Goal: Task Accomplishment & Management: Complete application form

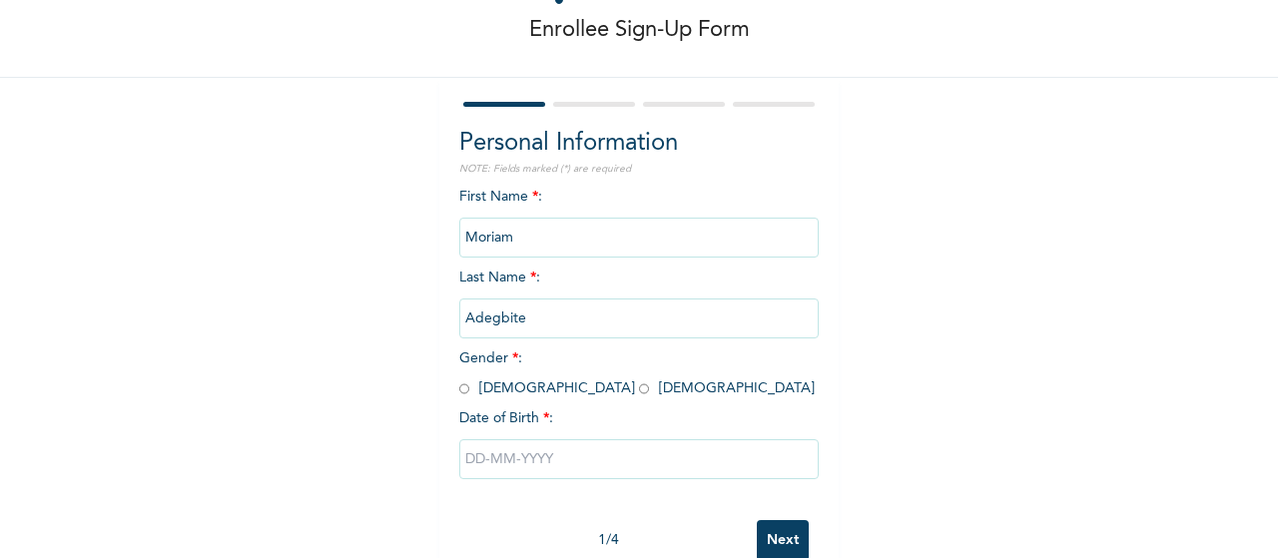
scroll to position [112, 0]
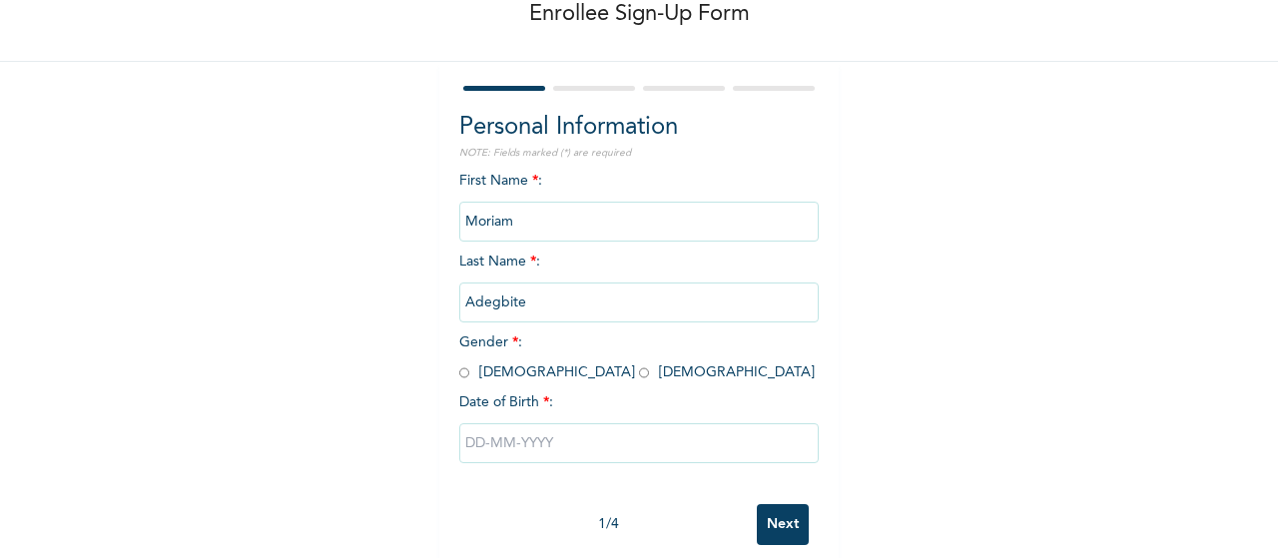
click at [514, 303] on input "Adegbite" at bounding box center [639, 303] width 360 height 40
click at [517, 301] on input "Adegbite" at bounding box center [639, 303] width 360 height 40
click at [371, 307] on div "Enrollee Sign-Up Form Personal Information NOTE: Fields marked (*) are required…" at bounding box center [639, 231] width 1278 height 687
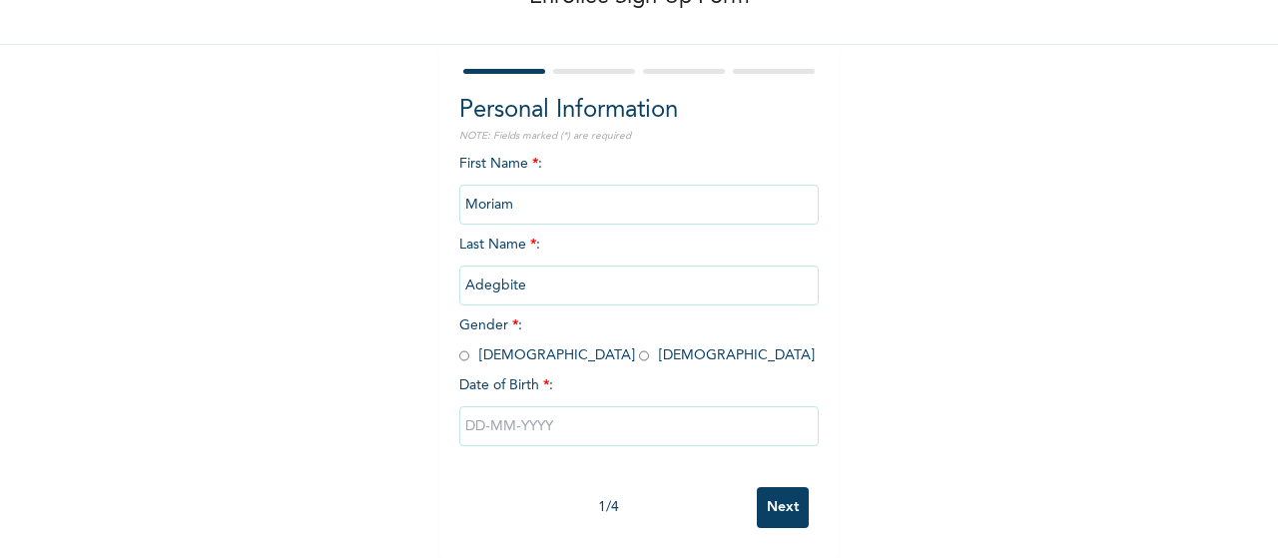
click at [639, 347] on input "radio" at bounding box center [644, 356] width 10 height 19
radio input "true"
click at [511, 414] on input "text" at bounding box center [639, 426] width 360 height 40
select select "7"
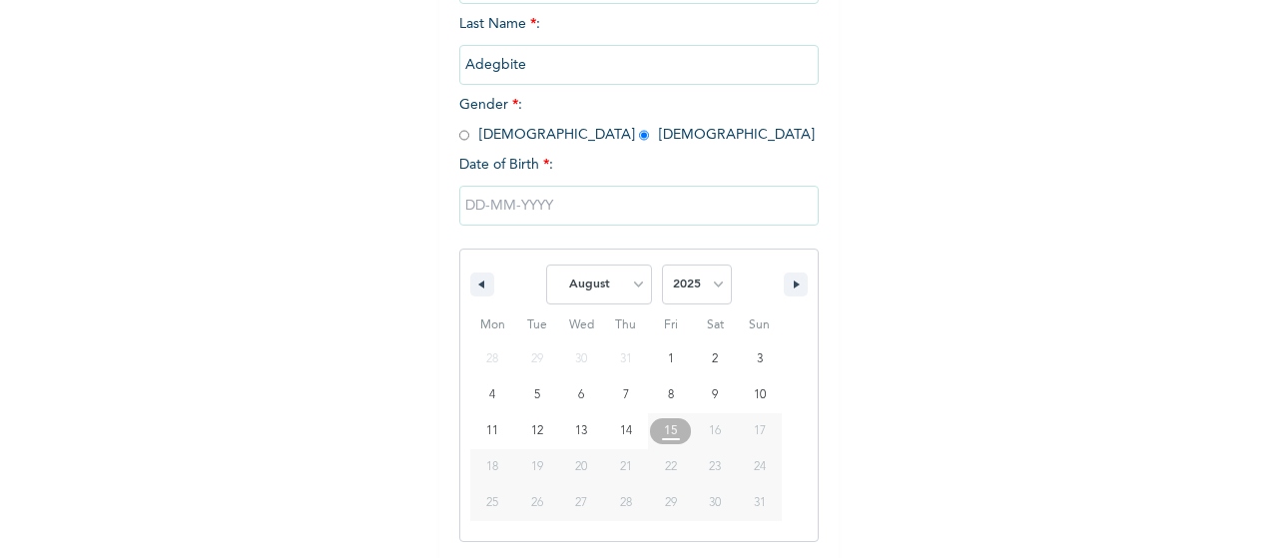
scroll to position [351, 0]
click at [721, 295] on select "2025 2024 2023 2022 2021 2020 2019 2018 2017 2016 2015 2014 2013 2012 2011 2010…" at bounding box center [697, 284] width 70 height 40
select select "2001"
click at [662, 266] on select "2025 2024 2023 2022 2021 2020 2019 2018 2017 2016 2015 2014 2013 2012 2011 2010…" at bounding box center [697, 284] width 70 height 40
click at [627, 297] on select "January February March April May June July August September October November De…" at bounding box center [599, 284] width 106 height 40
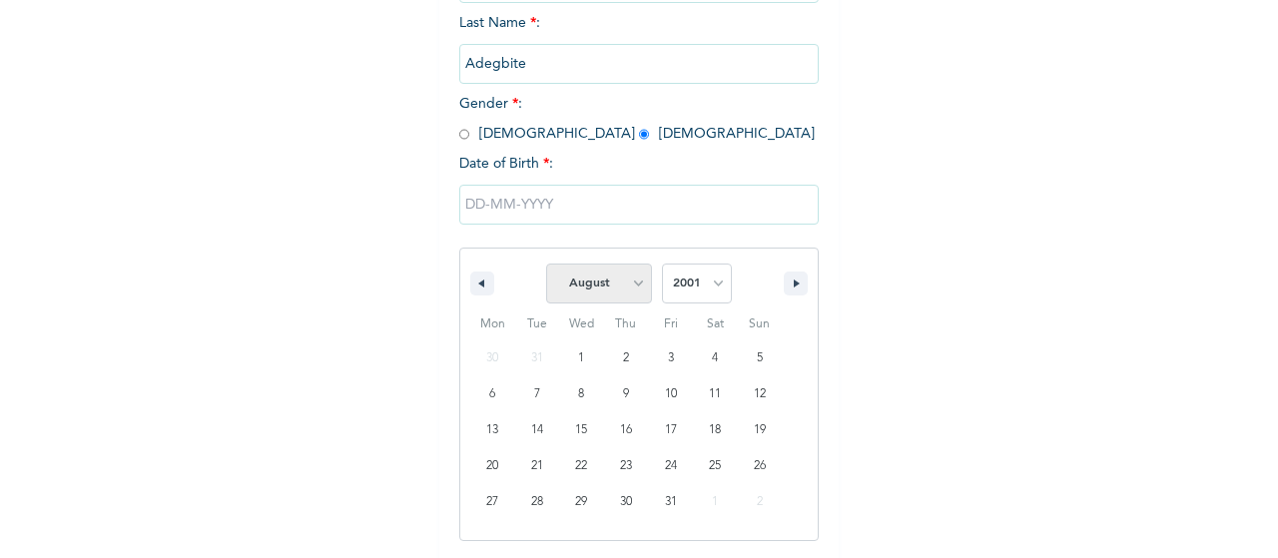
select select "0"
click at [546, 266] on select "January February March April May June July August September October November De…" at bounding box center [599, 284] width 106 height 40
type input "[DATE]"
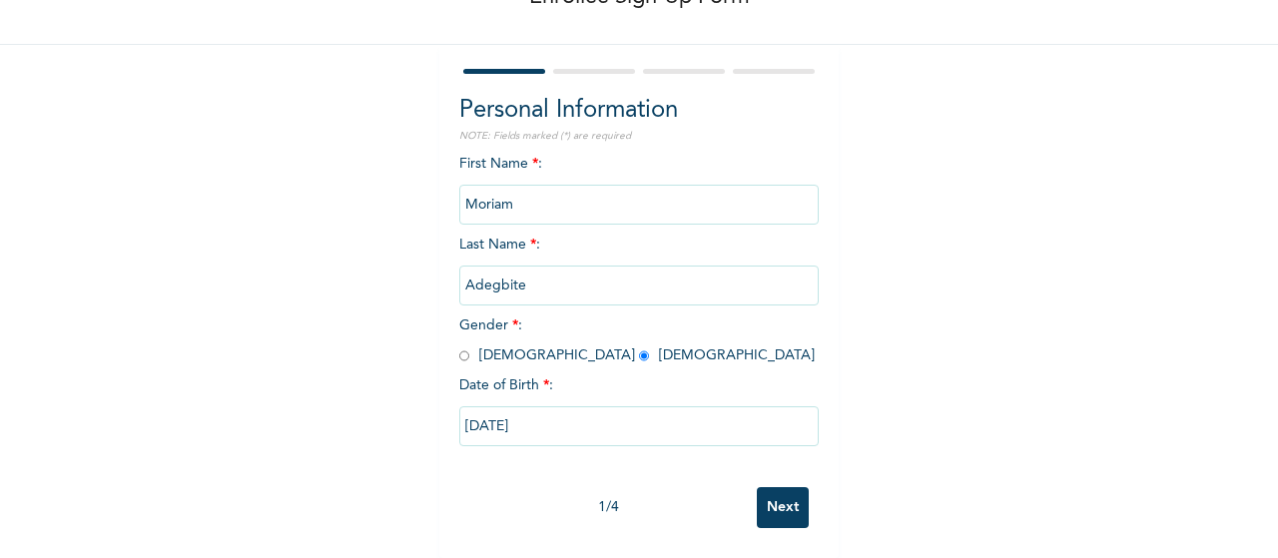
click at [772, 487] on input "Next" at bounding box center [783, 507] width 52 height 41
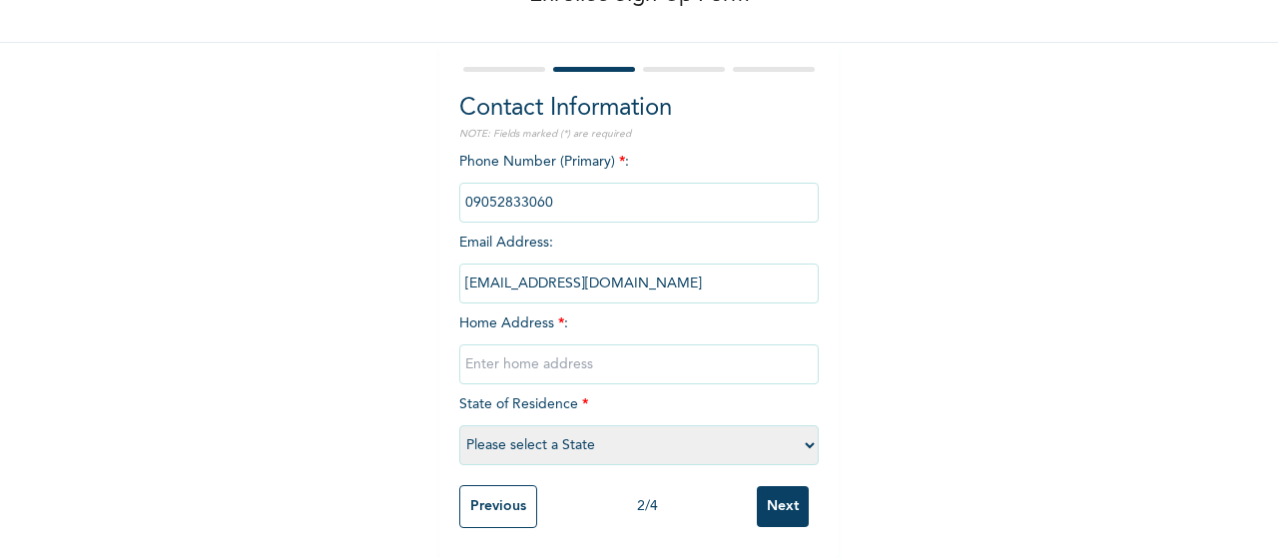
scroll to position [148, 0]
click at [791, 425] on select "Please select a State Abia Abuja (FCT) Adamawa Akwa Ibom Anambra Bauchi Bayelsa…" at bounding box center [639, 445] width 360 height 40
click at [660, 345] on input "text" at bounding box center [639, 365] width 360 height 40
type input "Army Barracks, Onitsha"
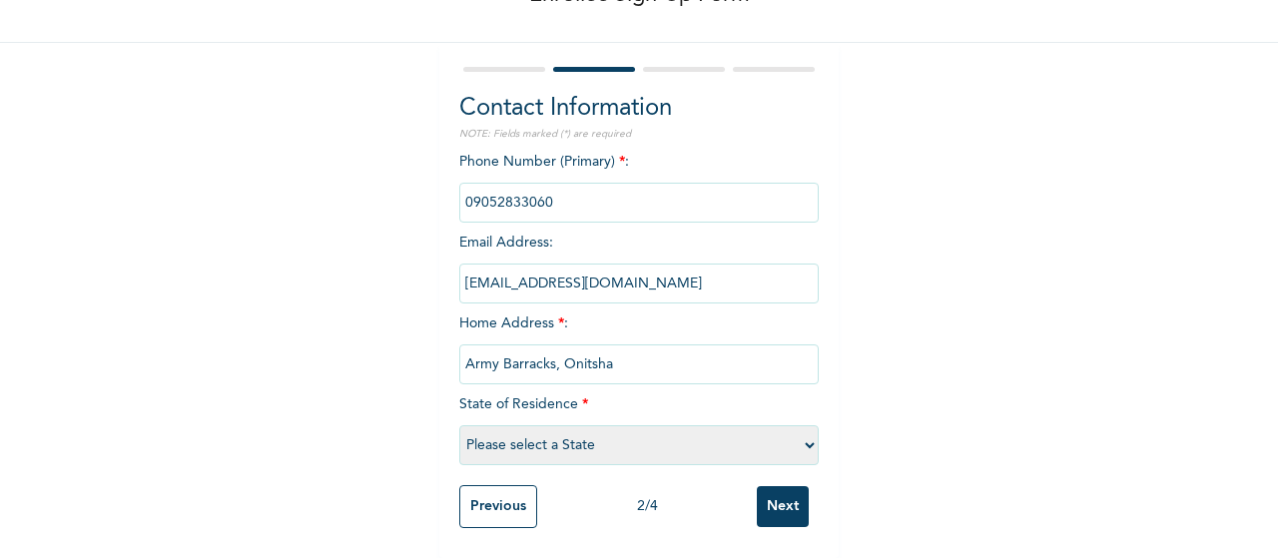
click at [805, 426] on select "Please select a State Abia Abuja (FCT) Adamawa Akwa Ibom Anambra Bauchi Bayelsa…" at bounding box center [639, 445] width 360 height 40
select select "4"
click at [459, 425] on select "Please select a State Abia Abuja (FCT) Adamawa Akwa Ibom Anambra Bauchi Bayelsa…" at bounding box center [639, 445] width 360 height 40
click at [891, 285] on div "Enrollee Sign-Up Form Contact Information NOTE: Fields marked (*) are required …" at bounding box center [639, 213] width 1278 height 689
click at [771, 492] on input "Next" at bounding box center [783, 506] width 52 height 41
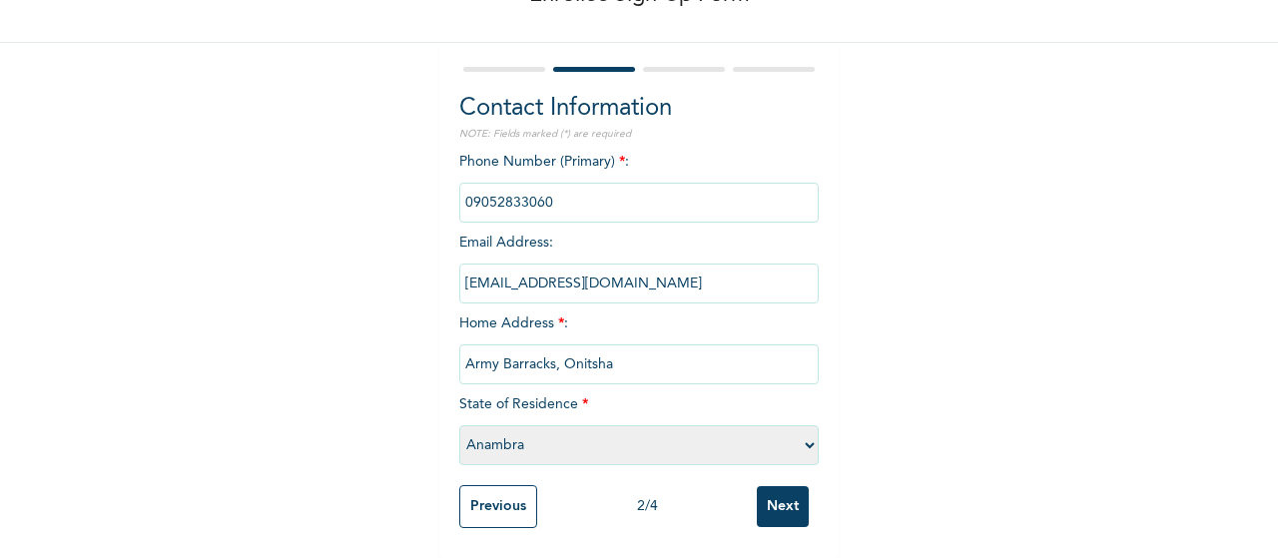
scroll to position [0, 0]
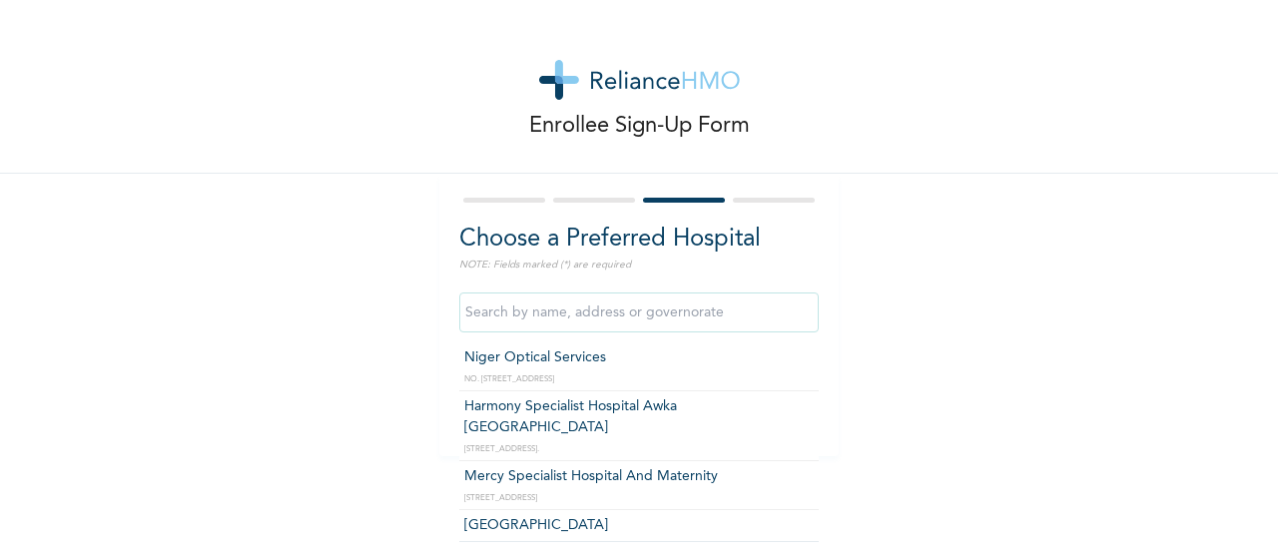
click at [724, 307] on input "text" at bounding box center [639, 313] width 360 height 40
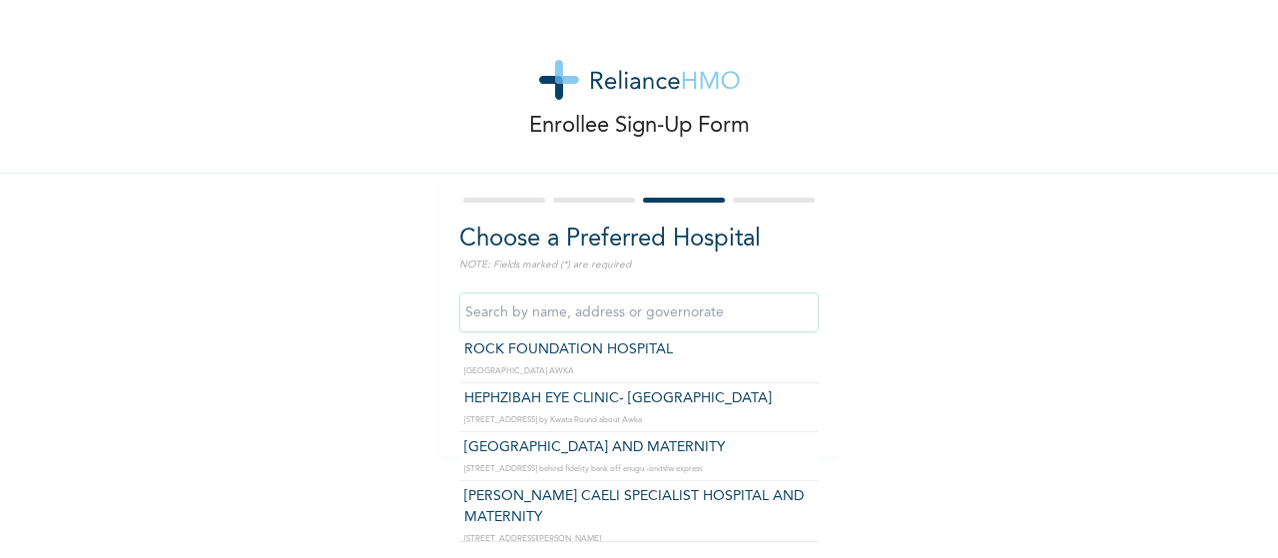
scroll to position [568, 0]
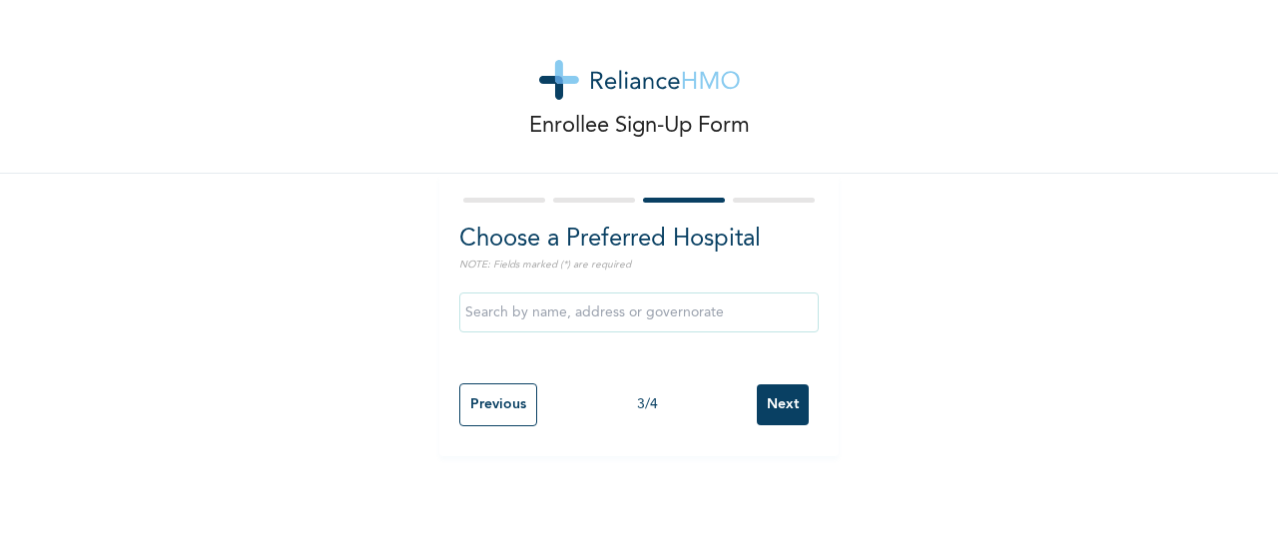
click at [865, 343] on div "Enrollee Sign-Up Form Choose a Preferred Hospital NOTE: Fields marked (*) are r…" at bounding box center [639, 228] width 1278 height 456
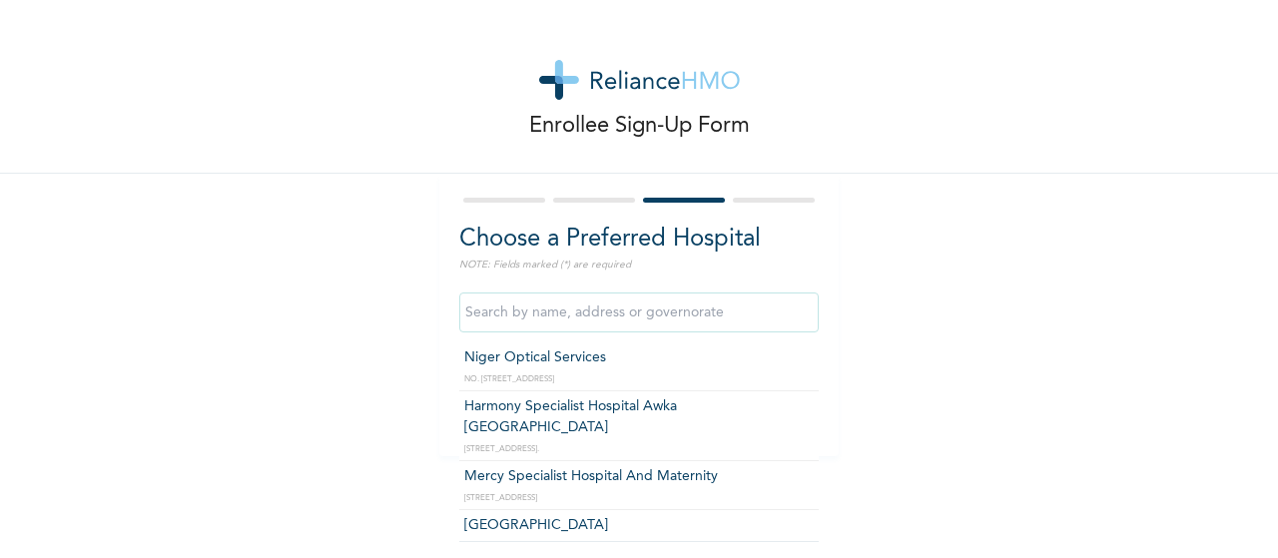
click at [677, 312] on input "text" at bounding box center [639, 313] width 360 height 40
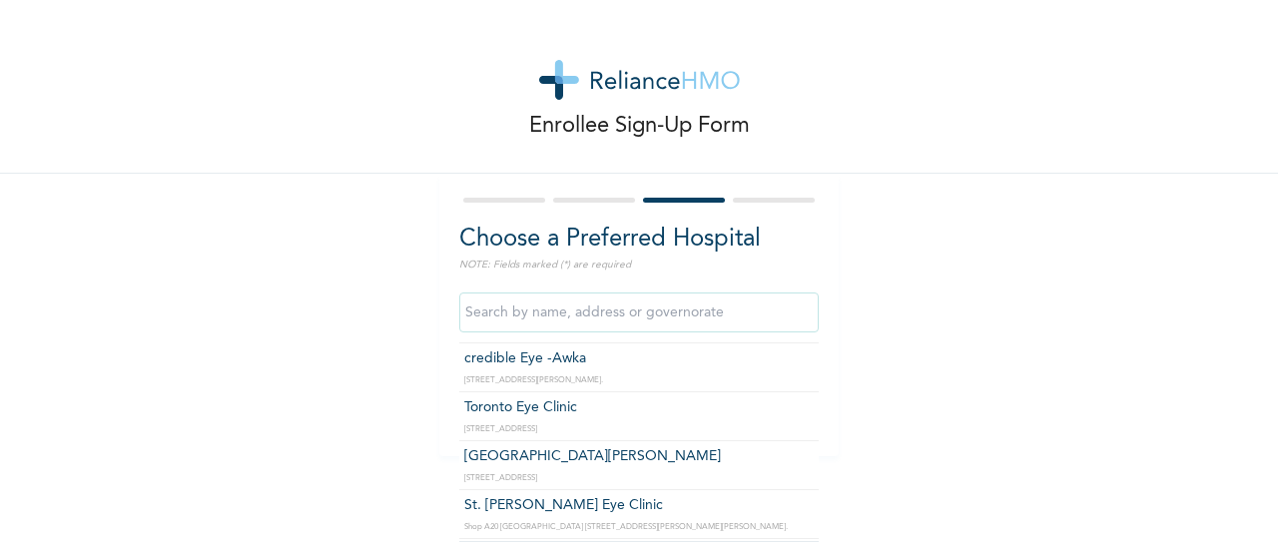
scroll to position [1057, 0]
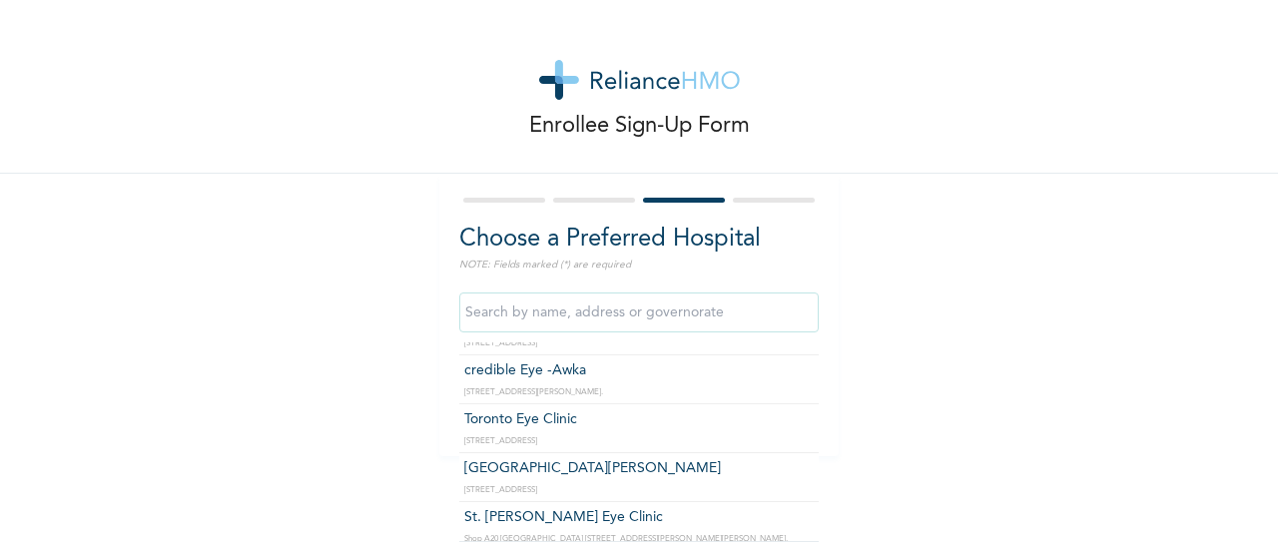
type input "St Charles Borromeo hospital"
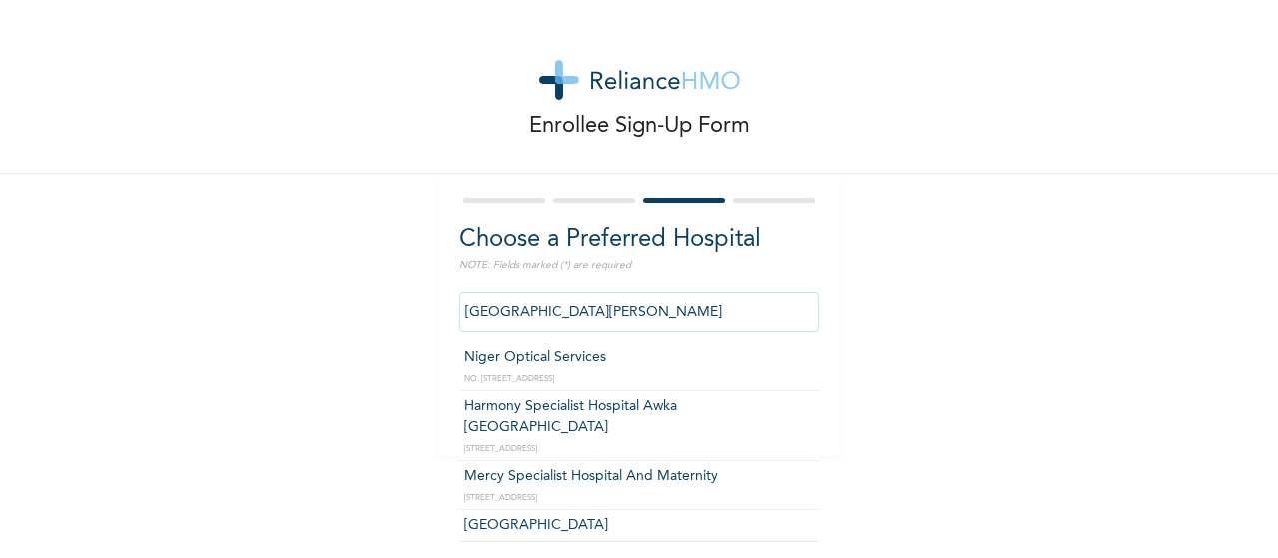
click at [675, 323] on input "St Charles Borromeo hospital" at bounding box center [639, 313] width 360 height 40
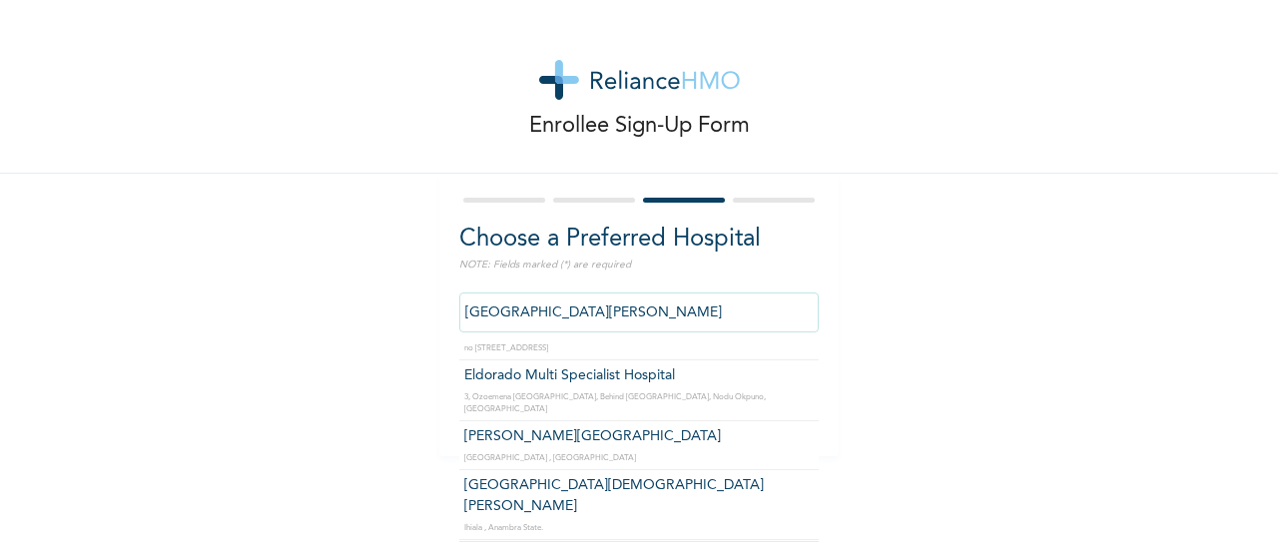
scroll to position [1438, 0]
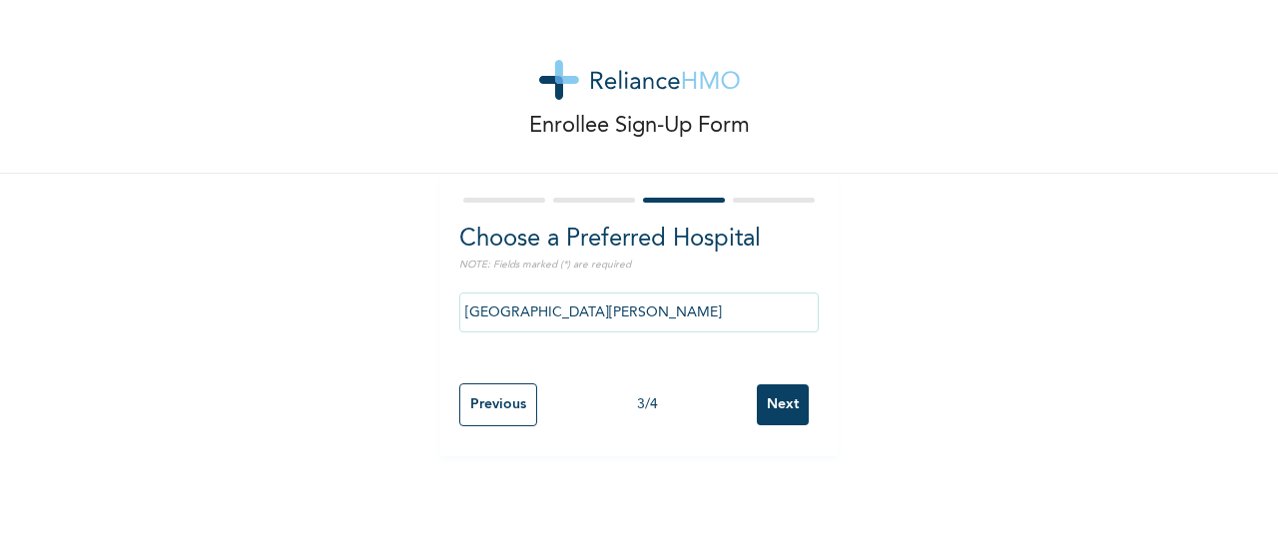
click at [936, 411] on div "Enrollee Sign-Up Form Choose a Preferred Hospital NOTE: Fields marked (*) are r…" at bounding box center [639, 228] width 1278 height 456
click at [777, 396] on input "Next" at bounding box center [783, 404] width 52 height 41
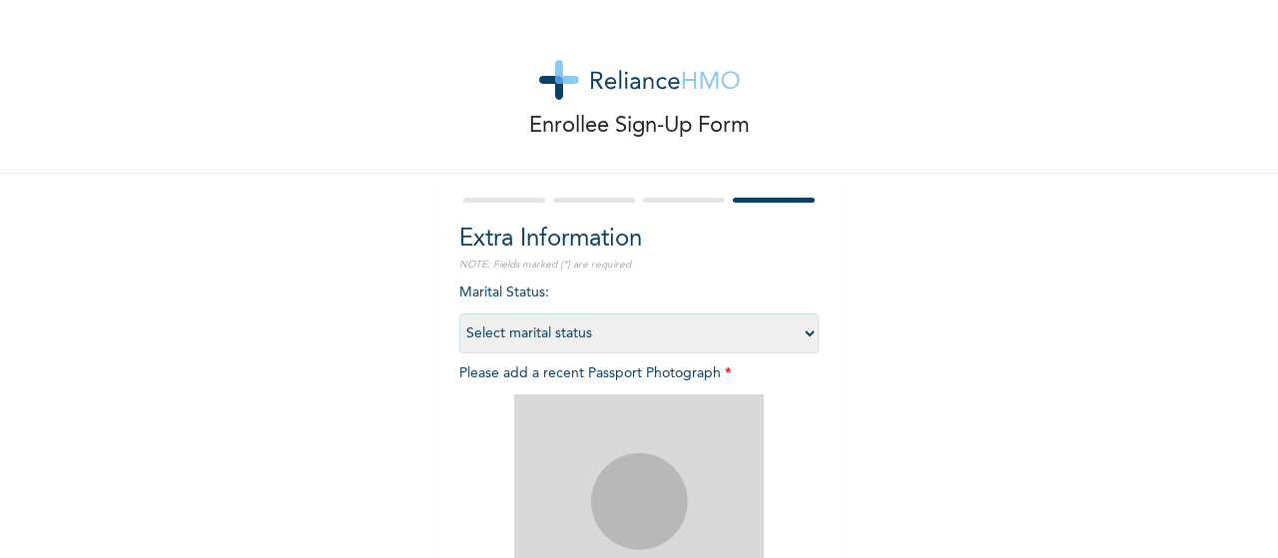
click at [791, 330] on select "Select marital status Single Married Divorced Widow/Widower" at bounding box center [639, 334] width 360 height 40
select select "1"
click at [459, 314] on select "Select marital status Single Married Divorced Widow/Widower" at bounding box center [639, 334] width 360 height 40
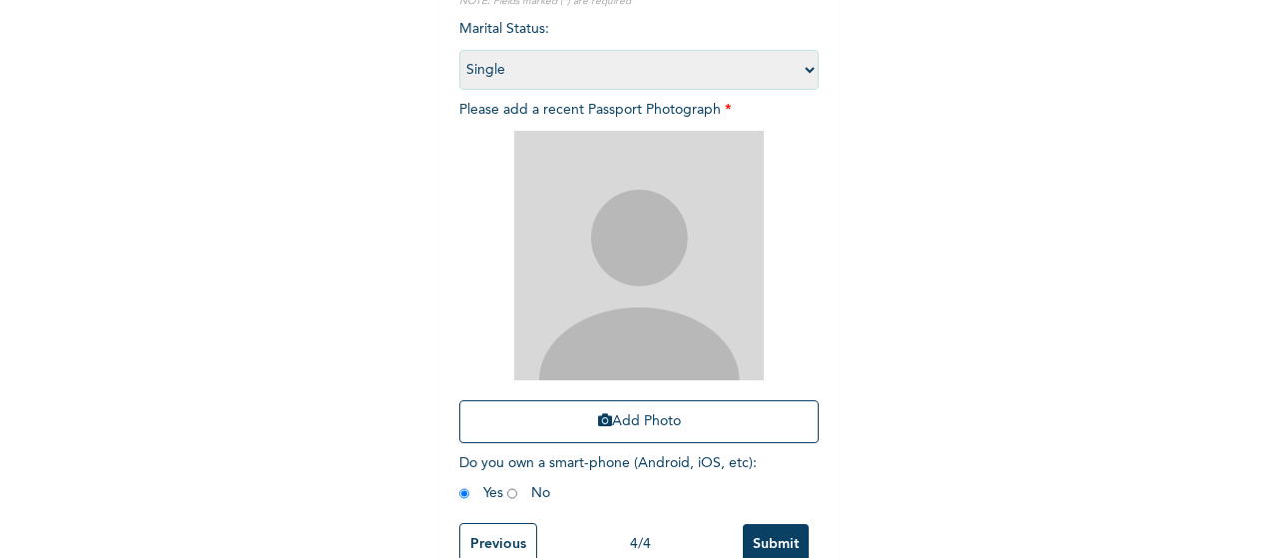
scroll to position [268, 0]
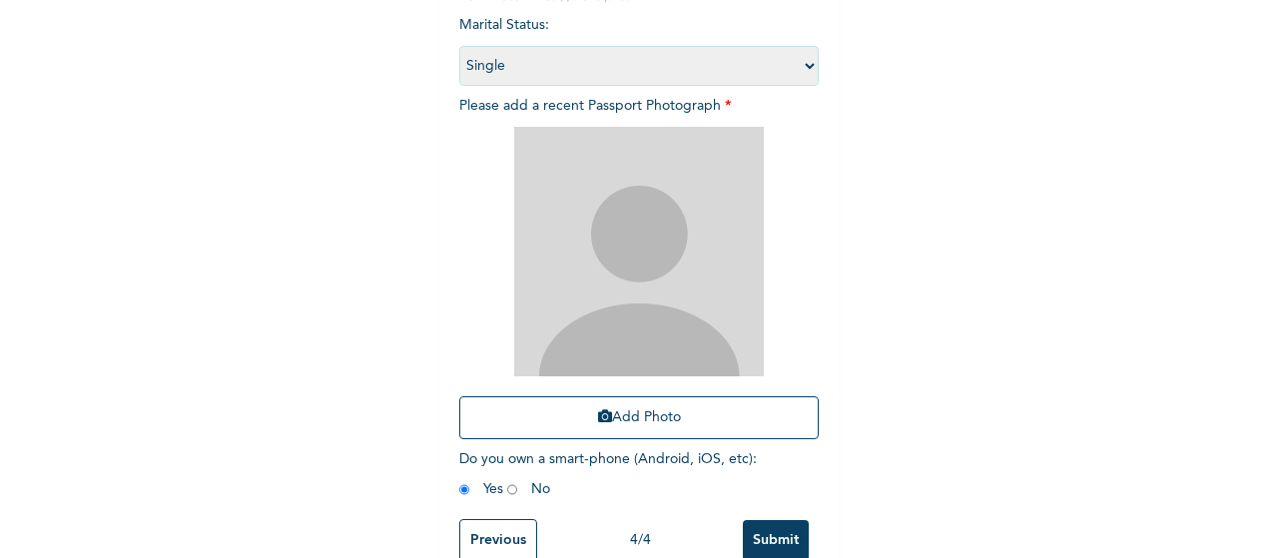
click at [1212, 189] on div "Enrollee Sign-Up Form Extra Information NOTE: Fields marked (*) are required Ma…" at bounding box center [639, 162] width 1278 height 860
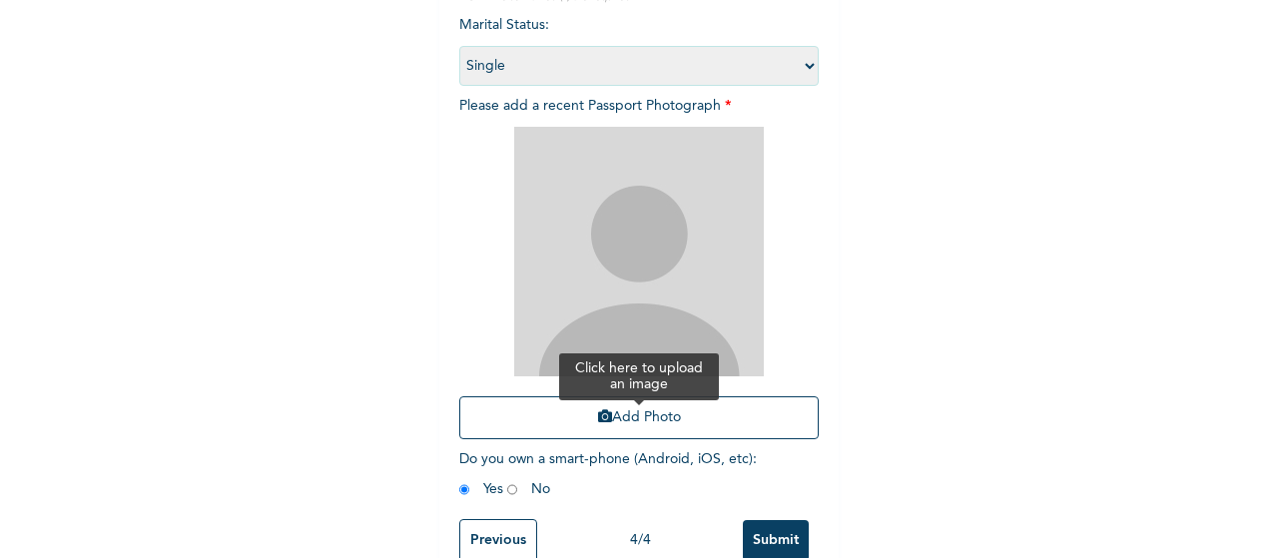
click at [607, 422] on button "Add Photo" at bounding box center [639, 417] width 360 height 43
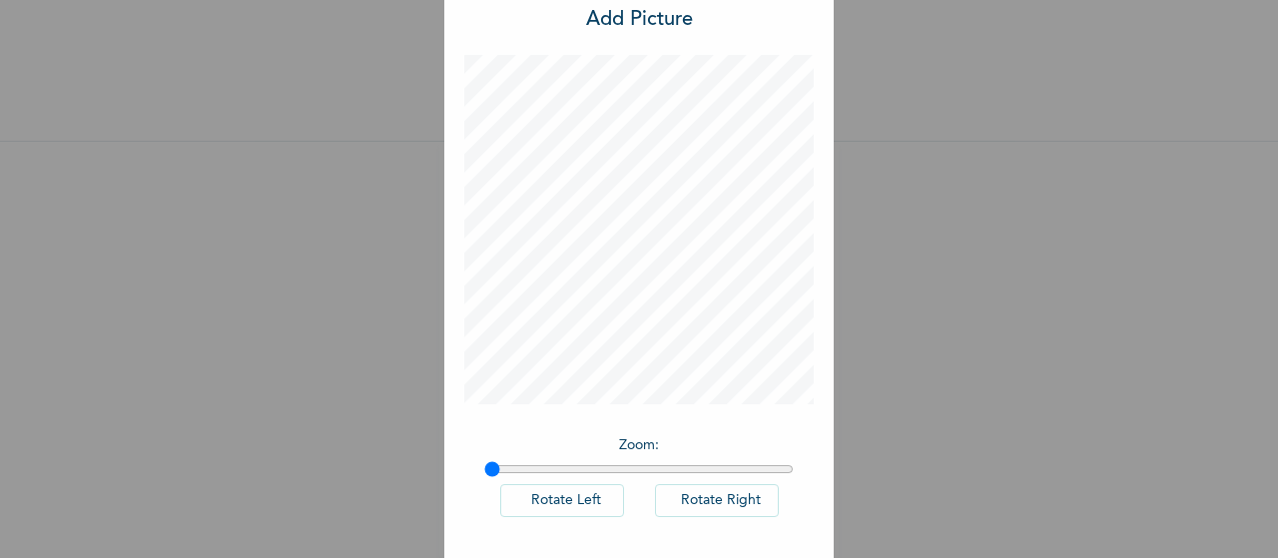
scroll to position [138, 0]
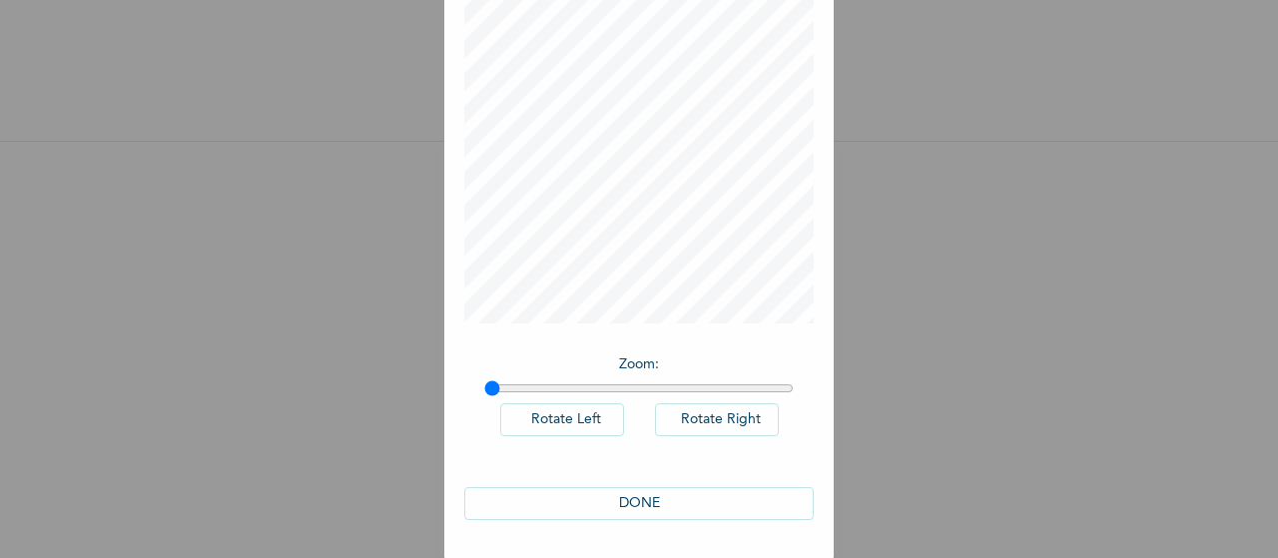
click at [697, 494] on button "DONE" at bounding box center [639, 503] width 350 height 33
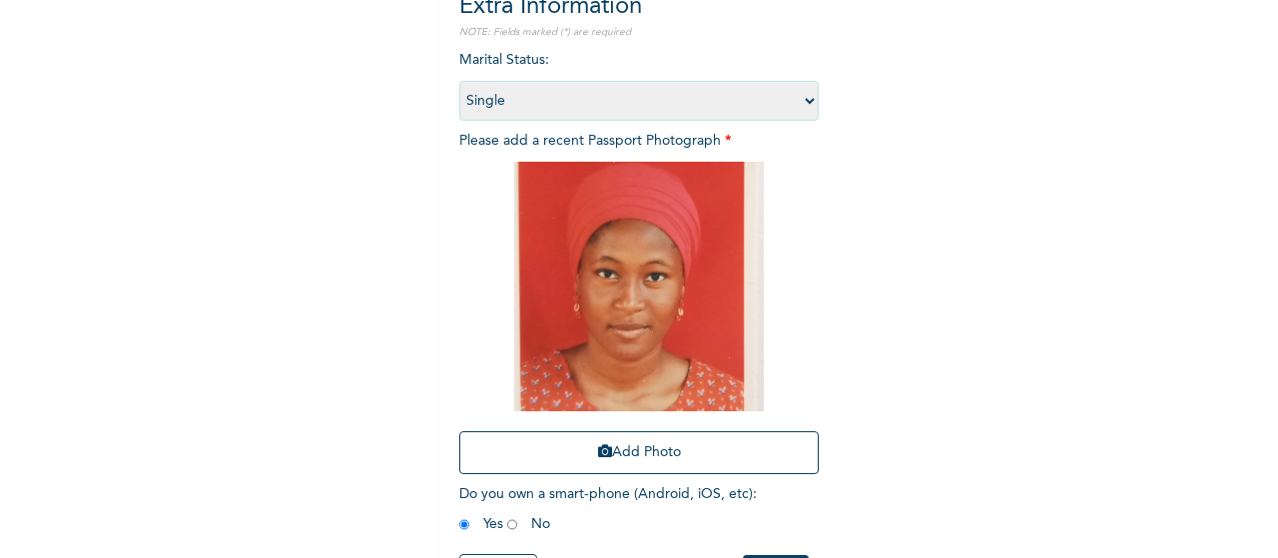
scroll to position [318, 0]
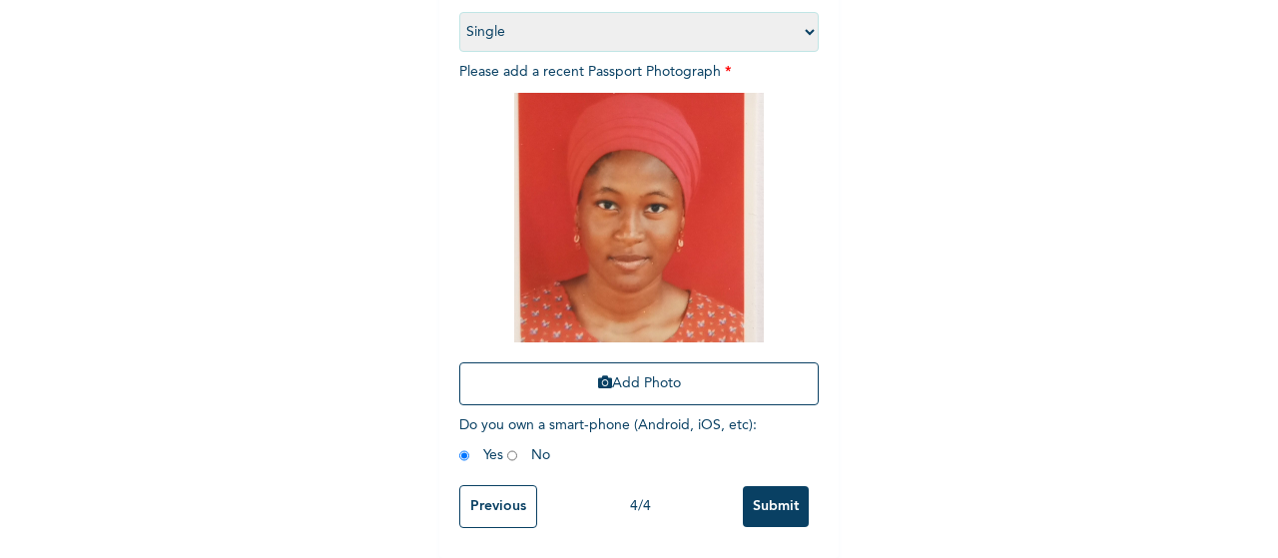
click at [784, 486] on input "Submit" at bounding box center [776, 506] width 66 height 41
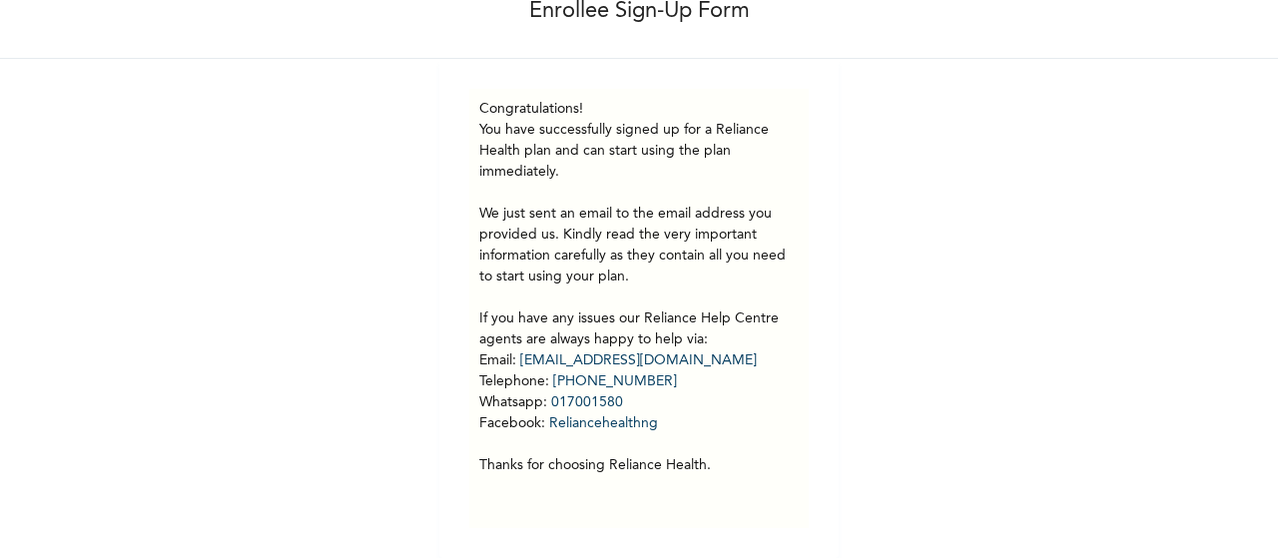
scroll to position [0, 0]
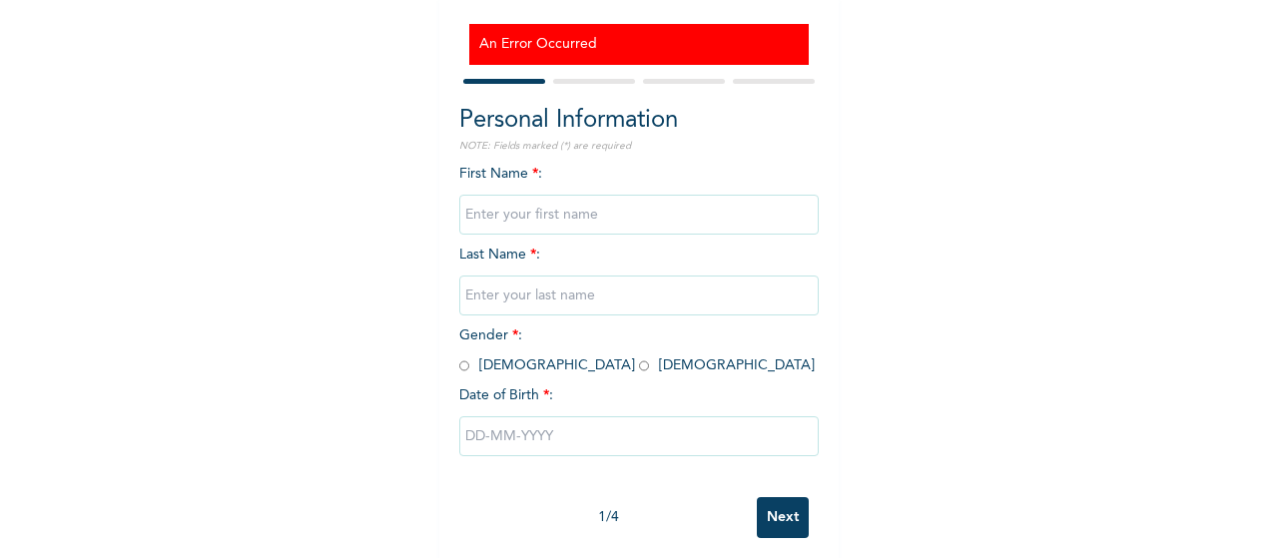
scroll to position [207, 0]
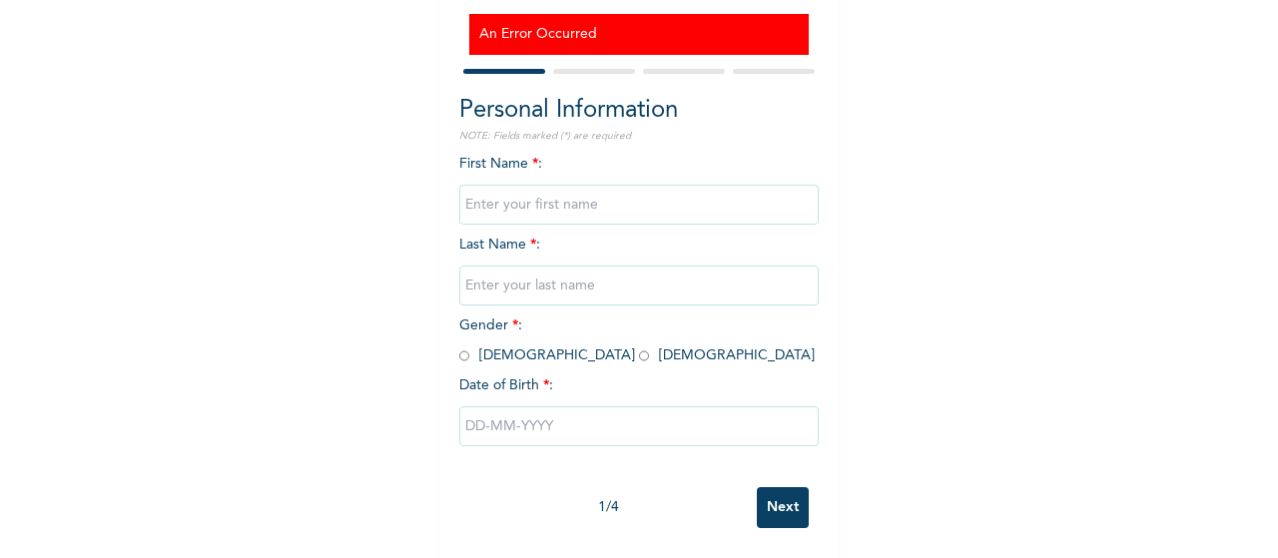
click at [661, 185] on input "text" at bounding box center [639, 205] width 360 height 40
click at [883, 242] on div "Enrollee Sign-Up Form An Error Occurred Personal Information NOTE: Fields marke…" at bounding box center [639, 184] width 1278 height 748
click at [482, 185] on input "text" at bounding box center [639, 205] width 360 height 40
type input "Moriam"
click at [586, 275] on input "text" at bounding box center [639, 286] width 360 height 40
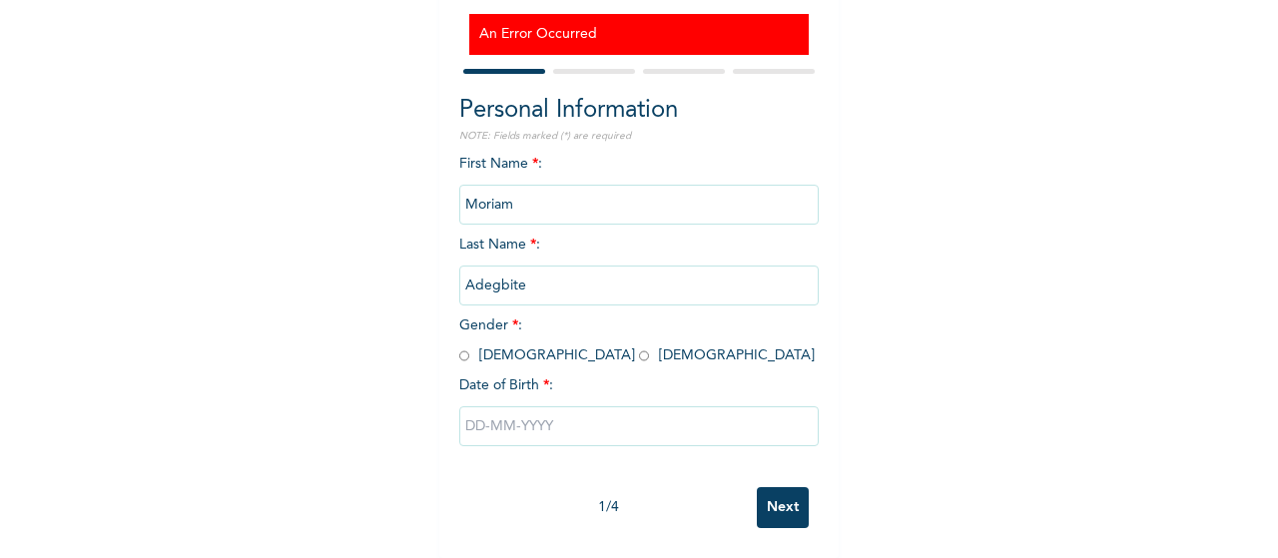
type input "Adegbite"
click at [639, 347] on input "radio" at bounding box center [644, 356] width 10 height 19
radio input "true"
click at [527, 406] on input "text" at bounding box center [639, 426] width 360 height 40
select select "7"
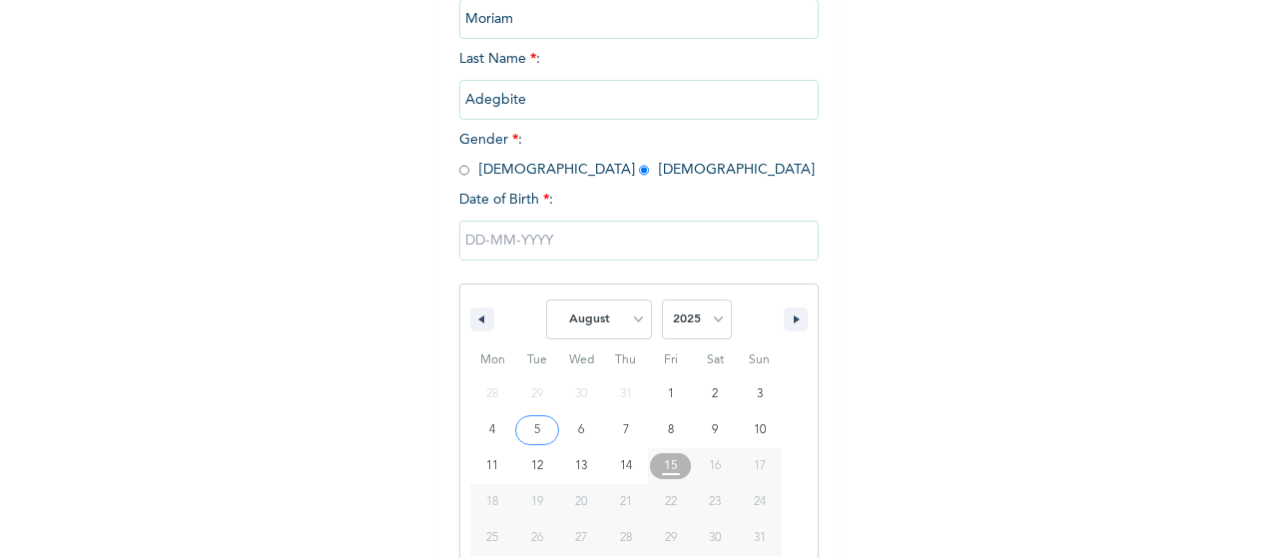
scroll to position [411, 0]
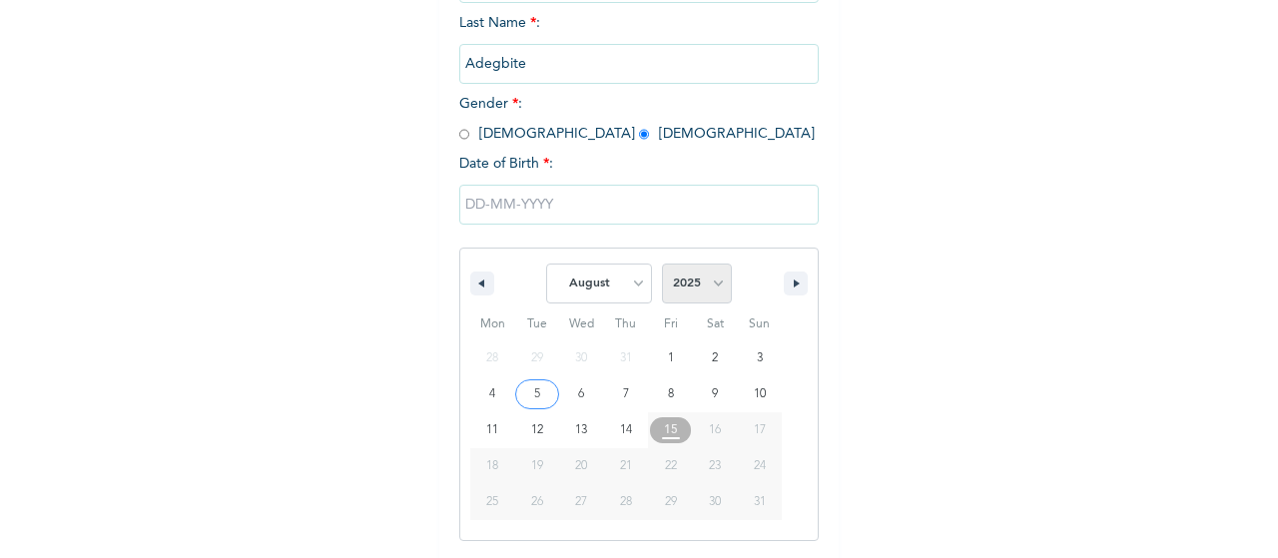
click at [685, 283] on select "2025 2024 2023 2022 2021 2020 2019 2018 2017 2016 2015 2014 2013 2012 2011 2010…" at bounding box center [697, 284] width 70 height 40
click at [662, 266] on select "2025 2024 2023 2022 2021 2020 2019 2018 2017 2016 2015 2014 2013 2012 2011 2010…" at bounding box center [697, 284] width 70 height 40
click at [689, 283] on select "2025 2024 2023 2022 2021 2020 2019 2018 2017 2016 2015 2014 2013 2012 2011 2010…" at bounding box center [697, 284] width 70 height 40
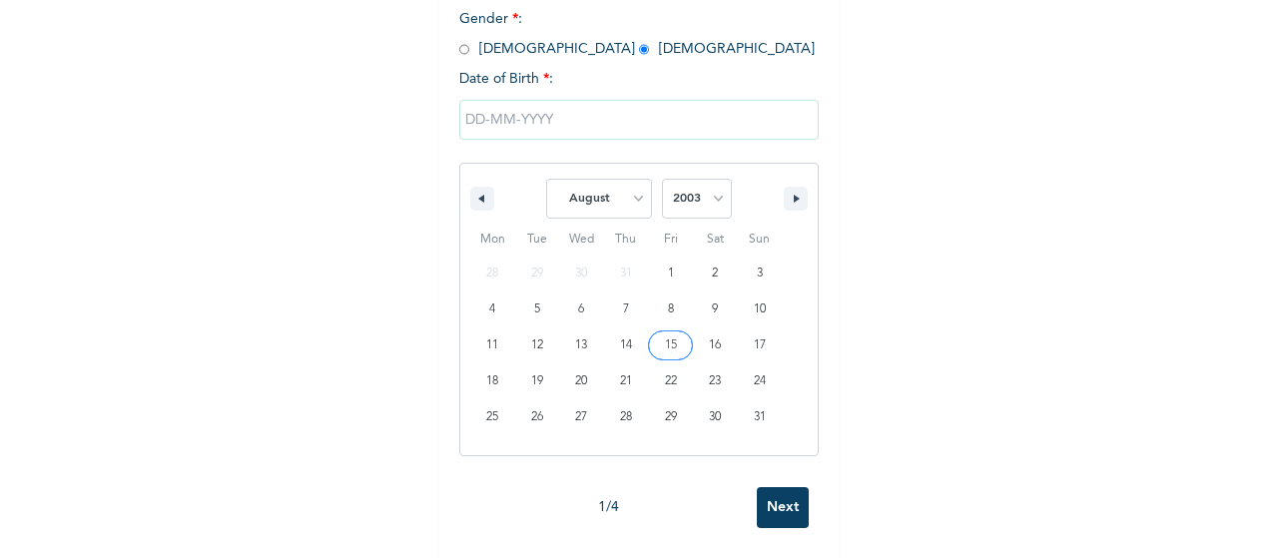
scroll to position [503, 0]
click at [695, 201] on select "2025 2024 2023 2022 2021 2020 2019 2018 2017 2016 2015 2014 2013 2012 2011 2010…" at bounding box center [697, 199] width 70 height 40
select select "2001"
click at [662, 179] on select "2025 2024 2023 2022 2021 2020 2019 2018 2017 2016 2015 2014 2013 2012 2011 2010…" at bounding box center [697, 199] width 70 height 40
drag, startPoint x: 607, startPoint y: 173, endPoint x: 614, endPoint y: 199, distance: 26.9
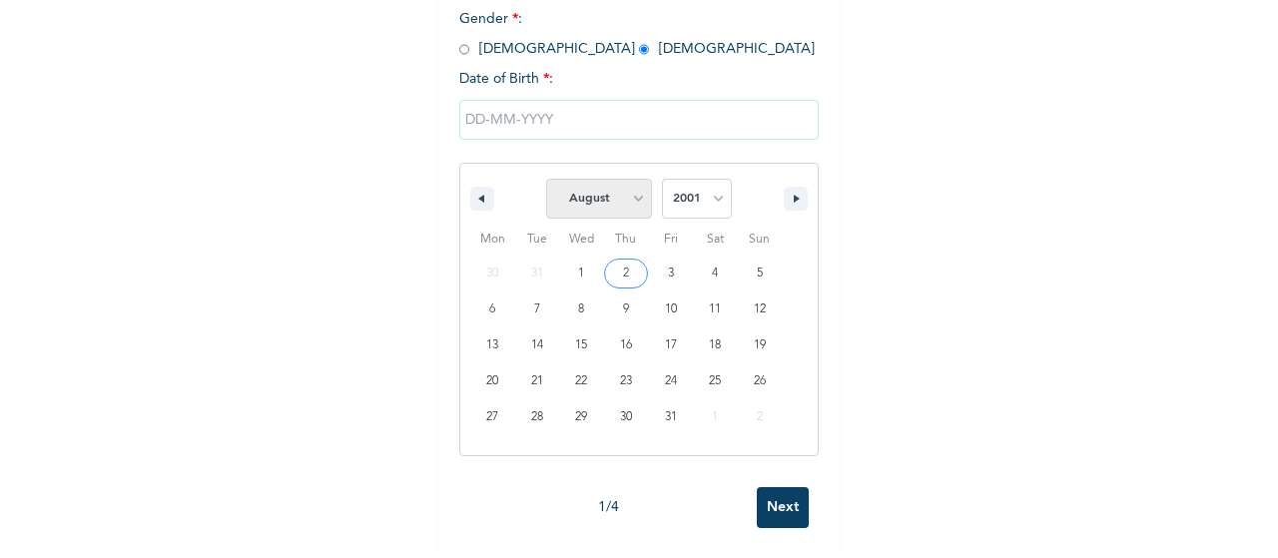
click at [614, 199] on span "January February March April May June July August September October November De…" at bounding box center [599, 199] width 106 height 60
click at [614, 199] on select "January February March April May June July August September October November De…" at bounding box center [599, 199] width 106 height 40
select select "0"
click at [546, 179] on select "January February March April May June July August September October November De…" at bounding box center [599, 199] width 106 height 40
type input "[DATE]"
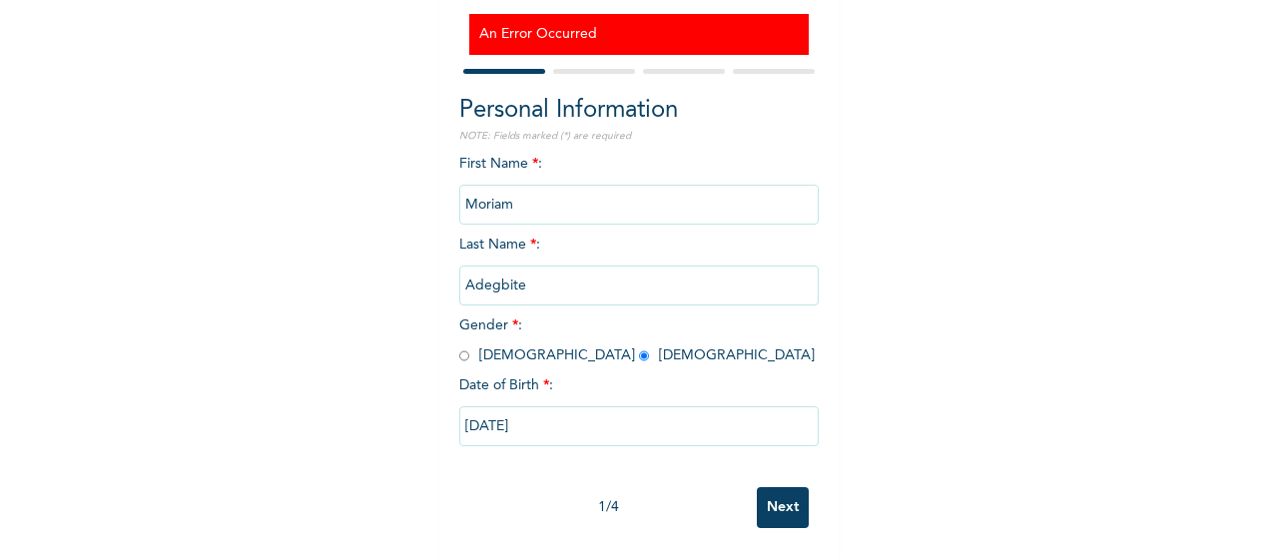
scroll to position [207, 0]
click at [776, 487] on input "Next" at bounding box center [783, 507] width 52 height 41
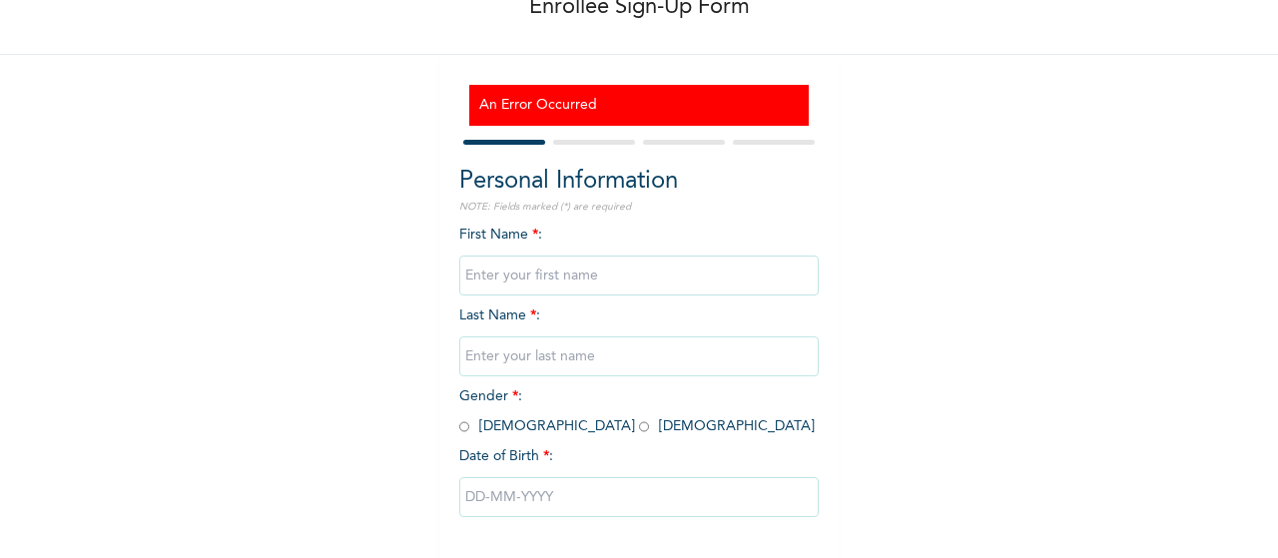
scroll to position [120, 0]
click at [611, 276] on input "text" at bounding box center [639, 275] width 360 height 40
type input "Adegbite"
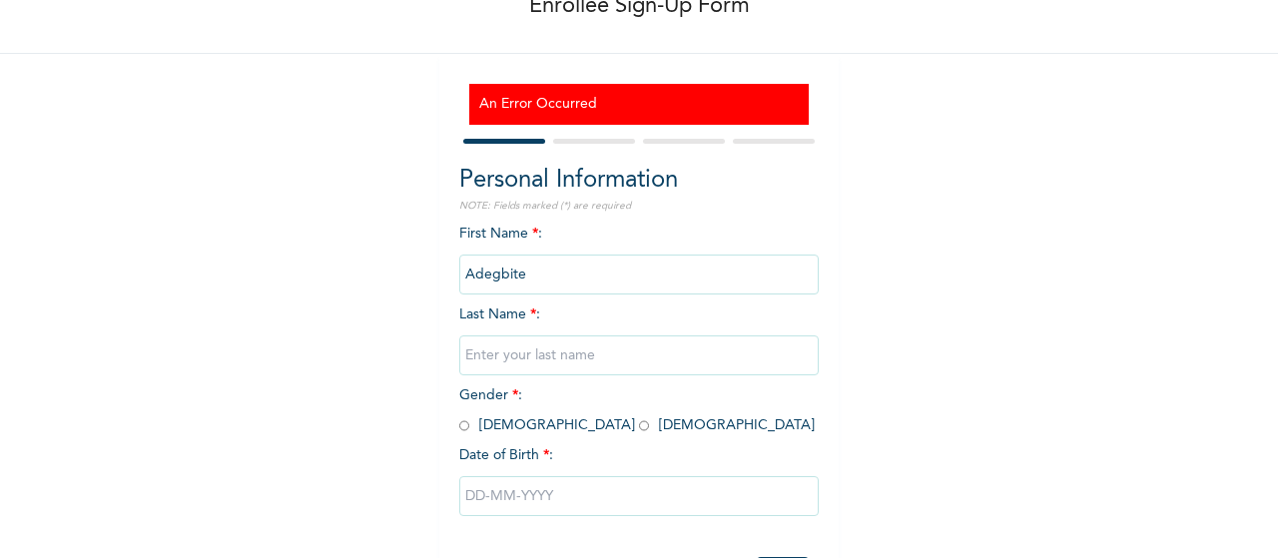
type input "Adesola"
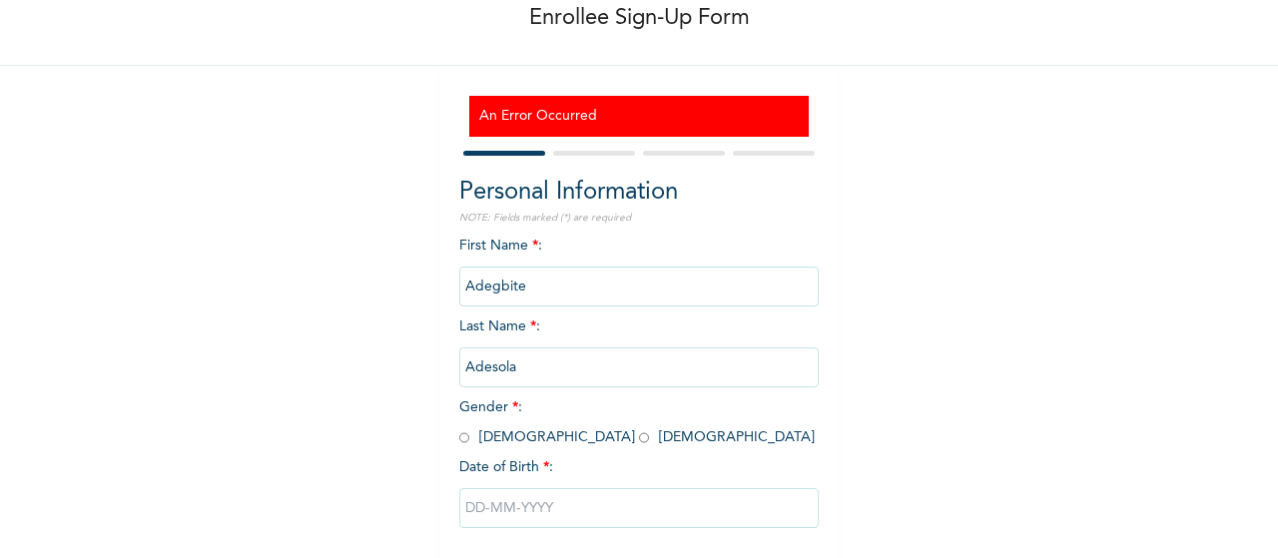
scroll to position [0, 0]
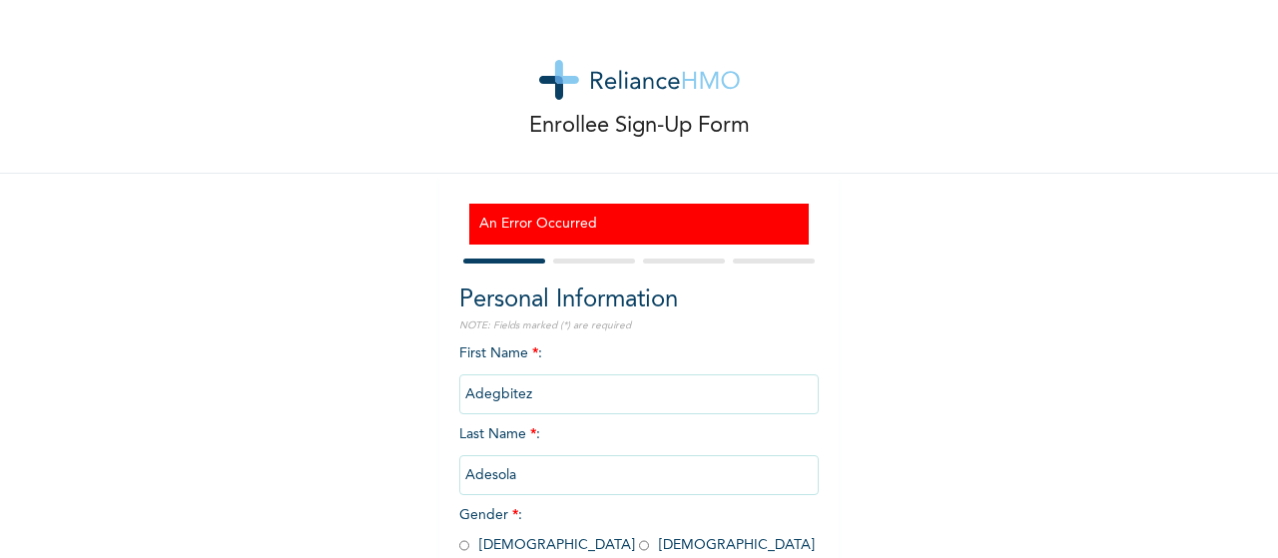
type input "Adegbite"
type input "Moriam"
click at [581, 479] on input "Adesola" at bounding box center [639, 475] width 360 height 40
type input "Adegbite"
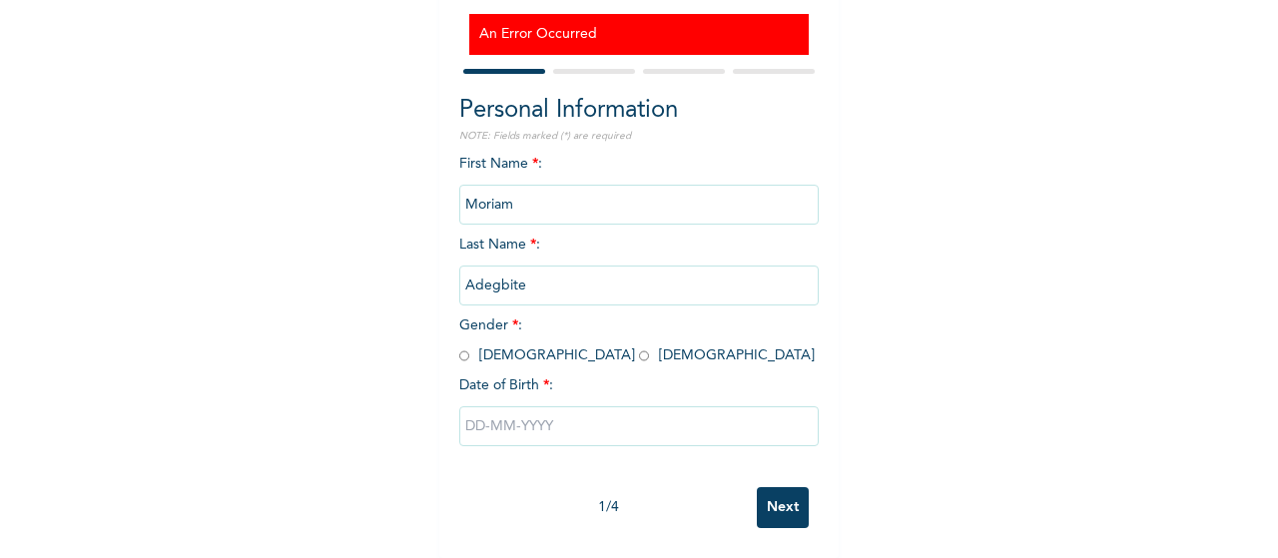
click at [639, 347] on input "radio" at bounding box center [644, 356] width 10 height 19
radio input "true"
click at [459, 407] on input "text" at bounding box center [639, 426] width 360 height 40
select select "7"
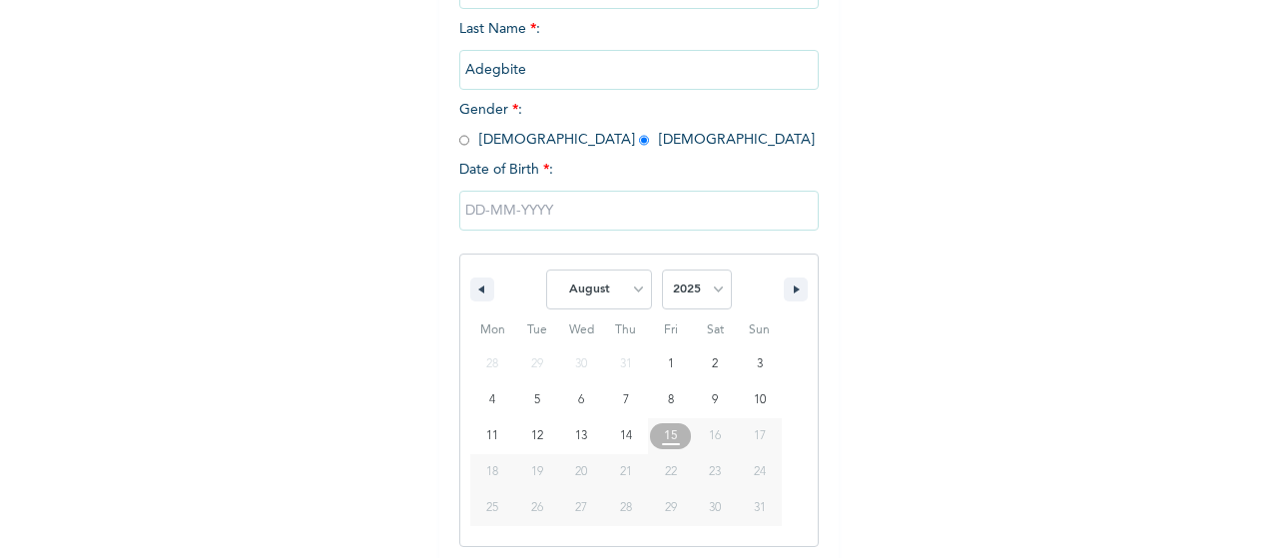
scroll to position [411, 0]
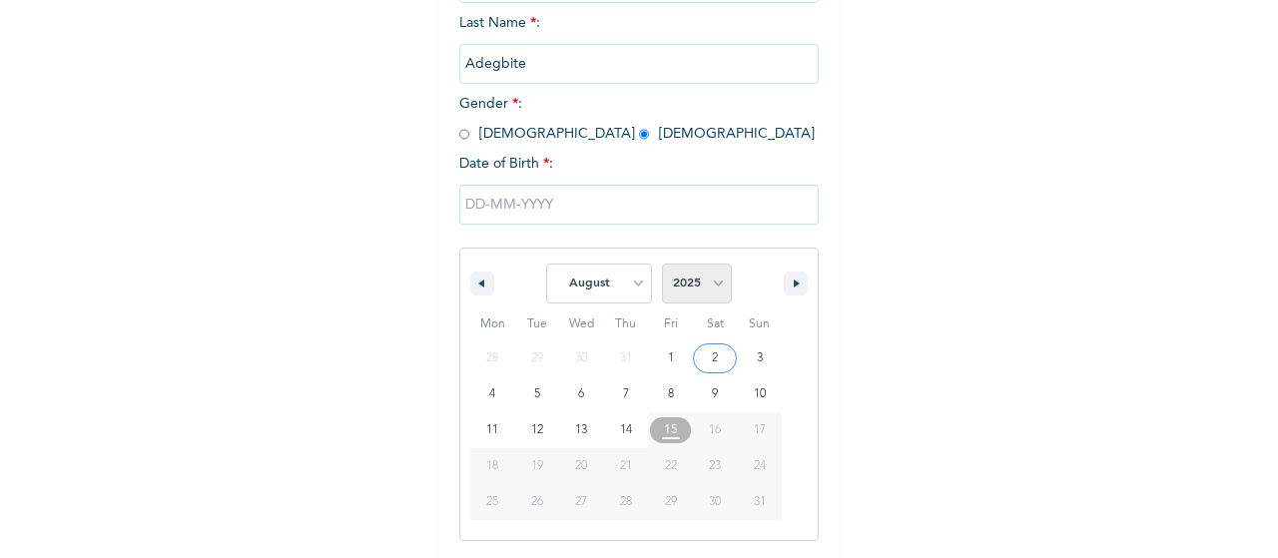
click at [696, 278] on select "2025 2024 2023 2022 2021 2020 2019 2018 2017 2016 2015 2014 2013 2012 2011 2010…" at bounding box center [697, 284] width 70 height 40
select select "2001"
click at [662, 266] on select "2025 2024 2023 2022 2021 2020 2019 2018 2017 2016 2015 2014 2013 2012 2011 2010…" at bounding box center [697, 284] width 70 height 40
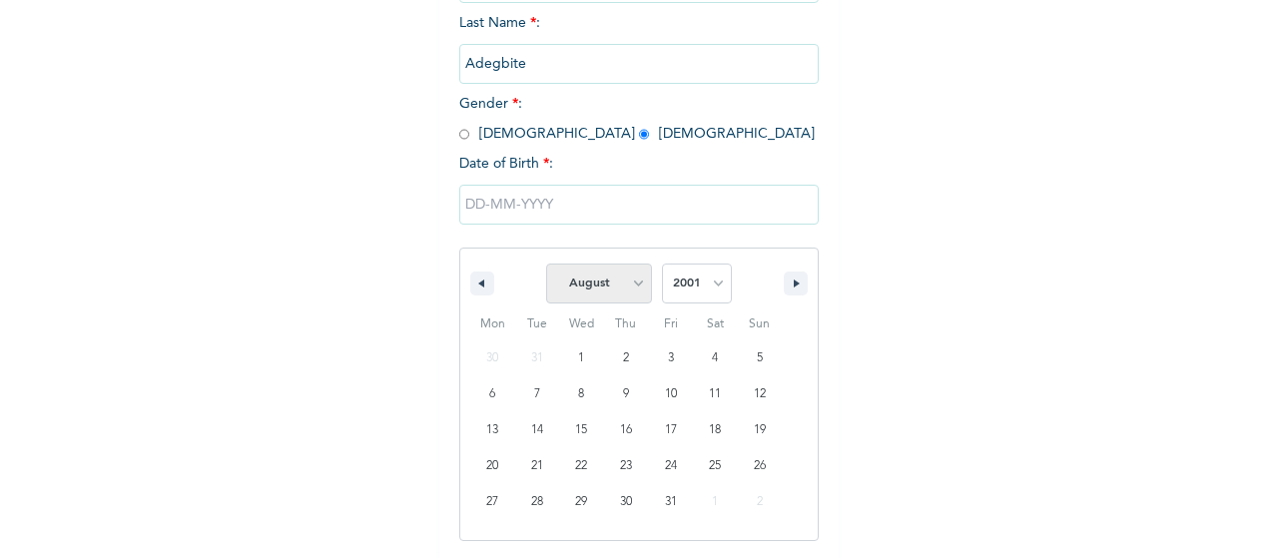
click at [637, 275] on select "January February March April May June July August September October November De…" at bounding box center [599, 284] width 106 height 40
select select "0"
click at [546, 266] on select "January February March April May June July August September October November De…" at bounding box center [599, 284] width 106 height 40
type input "[DATE]"
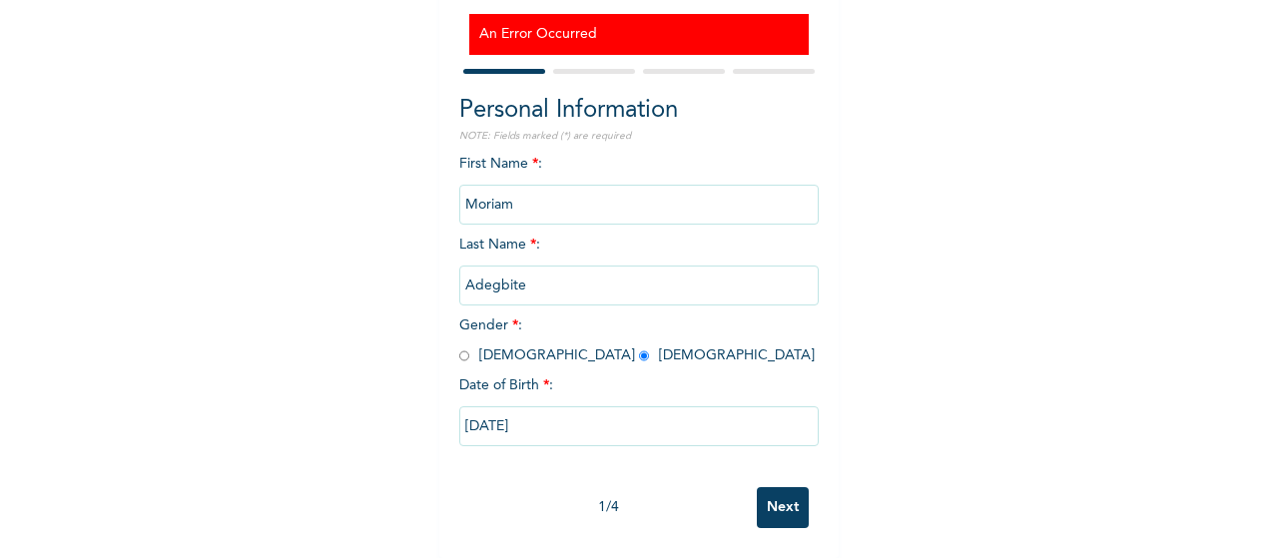
click at [769, 502] on input "Next" at bounding box center [783, 507] width 52 height 41
